Goal: Navigation & Orientation: Find specific page/section

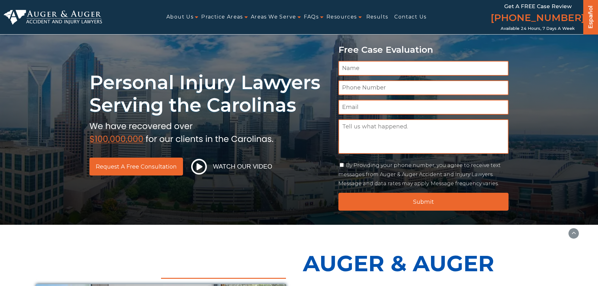
scroll to position [213, 0]
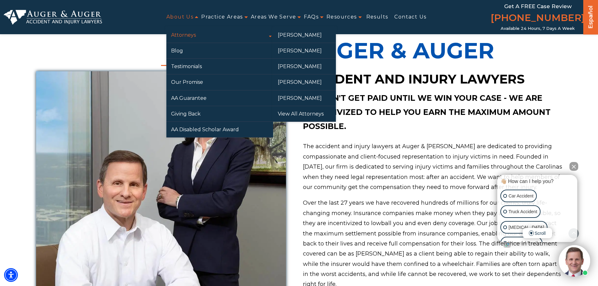
click at [187, 34] on link "Attorneys" at bounding box center [219, 34] width 107 height 15
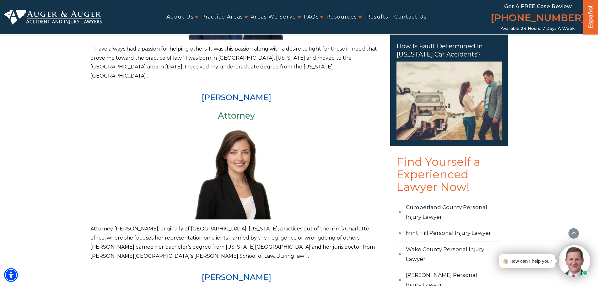
scroll to position [533, 0]
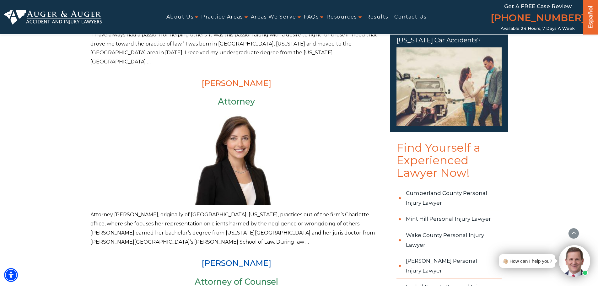
click at [224, 78] on link "[PERSON_NAME]" at bounding box center [236, 82] width 70 height 9
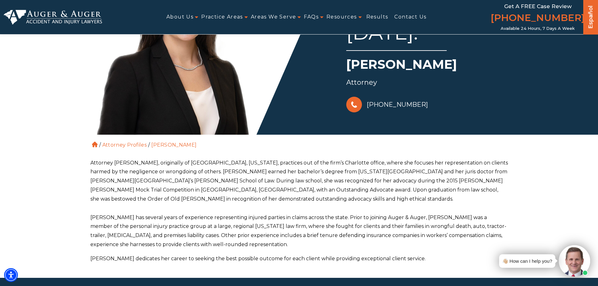
scroll to position [94, 0]
